Goal: Task Accomplishment & Management: Use online tool/utility

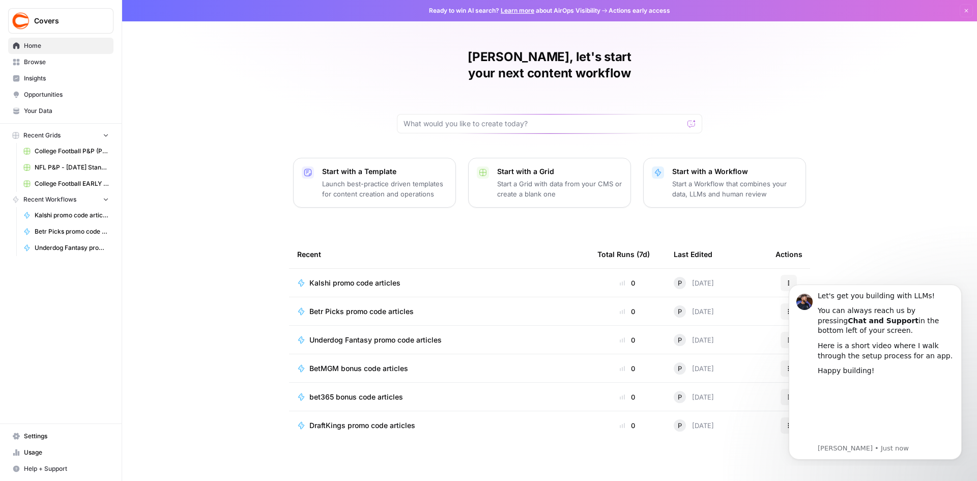
click at [873, 91] on div "Carson, let's start your next content workflow Start with a Template Launch bes…" at bounding box center [549, 242] width 855 height 484
